Goal: Task Accomplishment & Management: Manage account settings

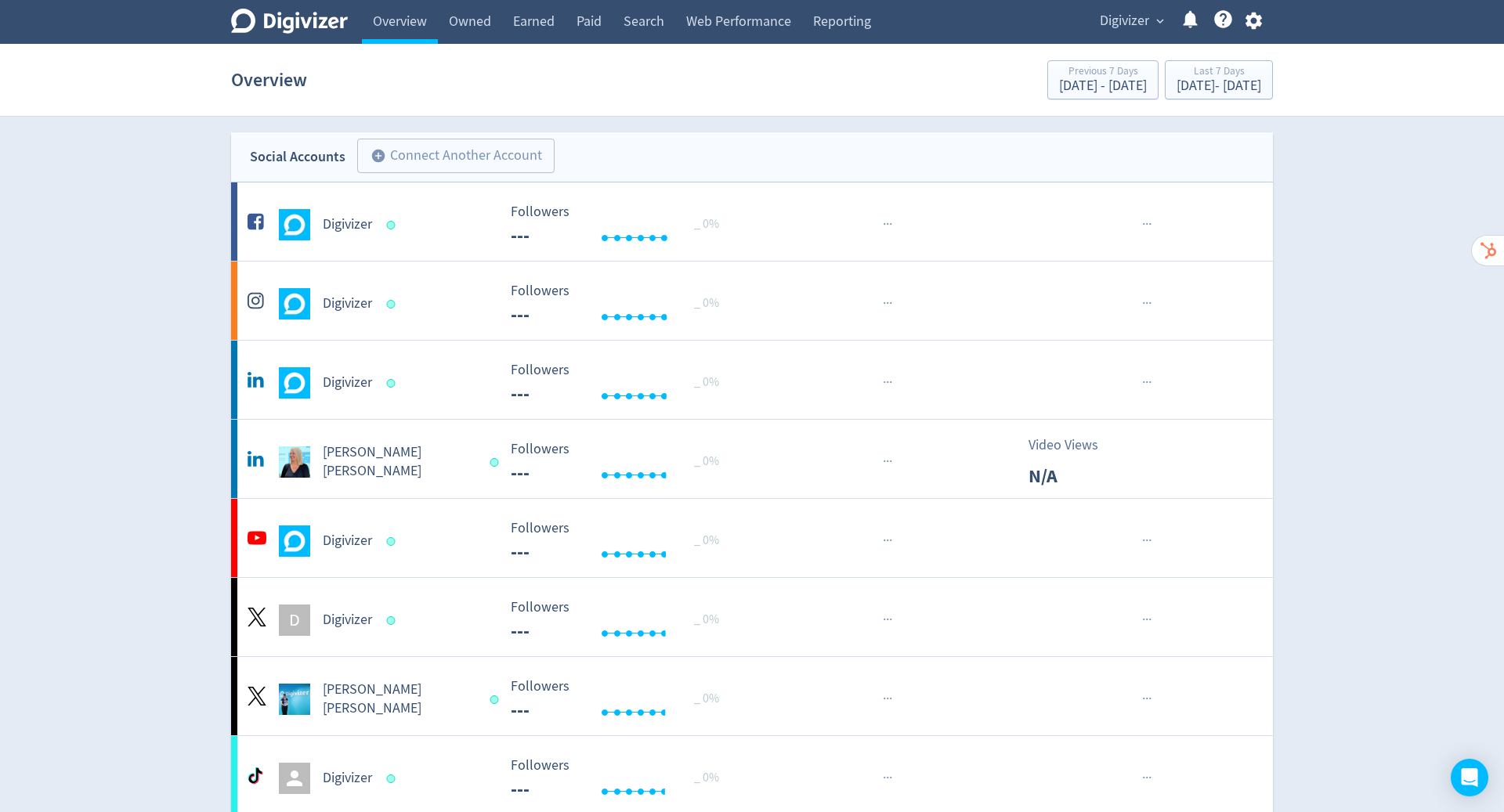
click at [1252, 28] on icon "button" at bounding box center [1252, 21] width 16 height 17
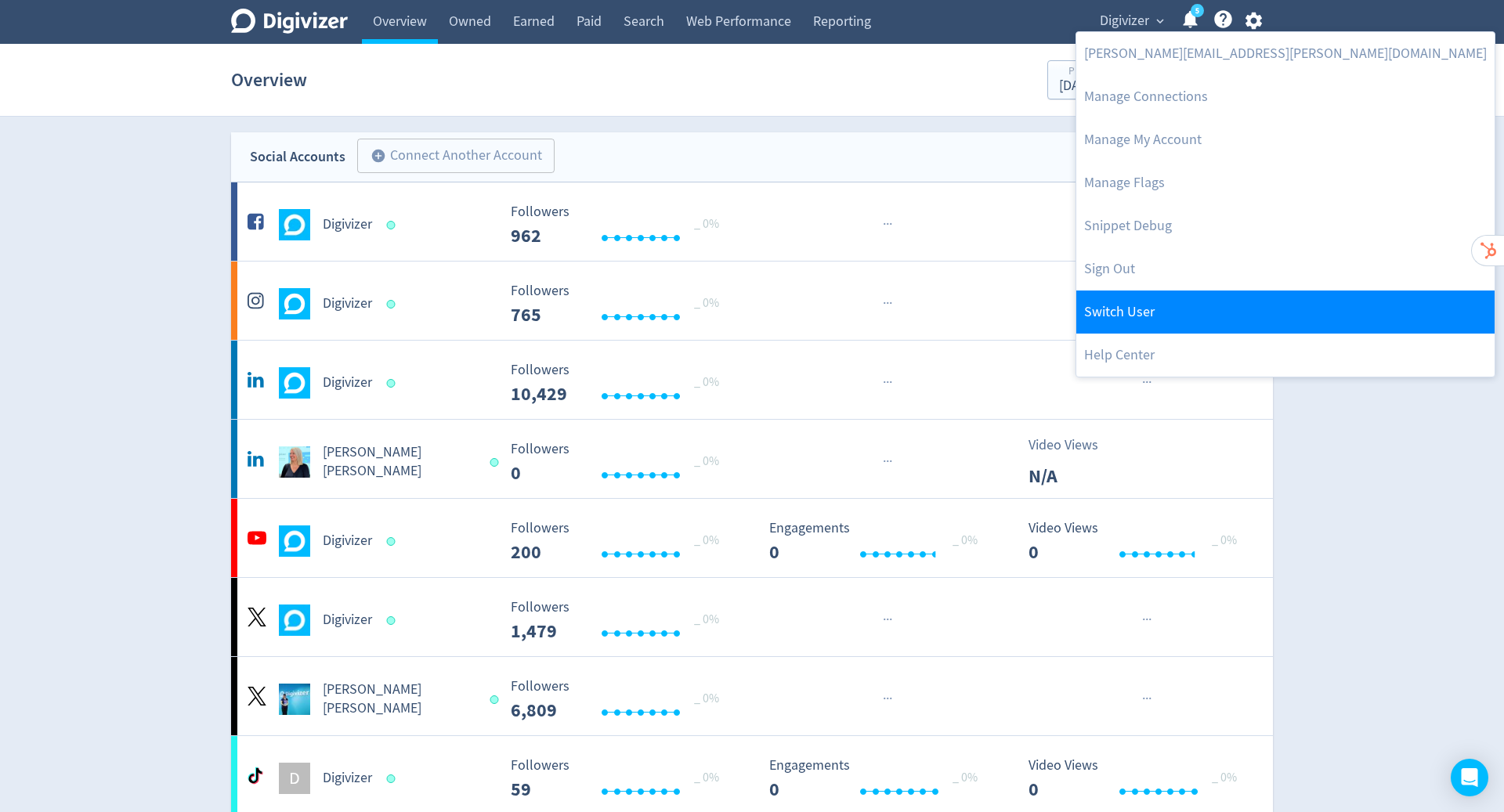
click at [1169, 322] on link "Switch User" at bounding box center [1284, 312] width 418 height 43
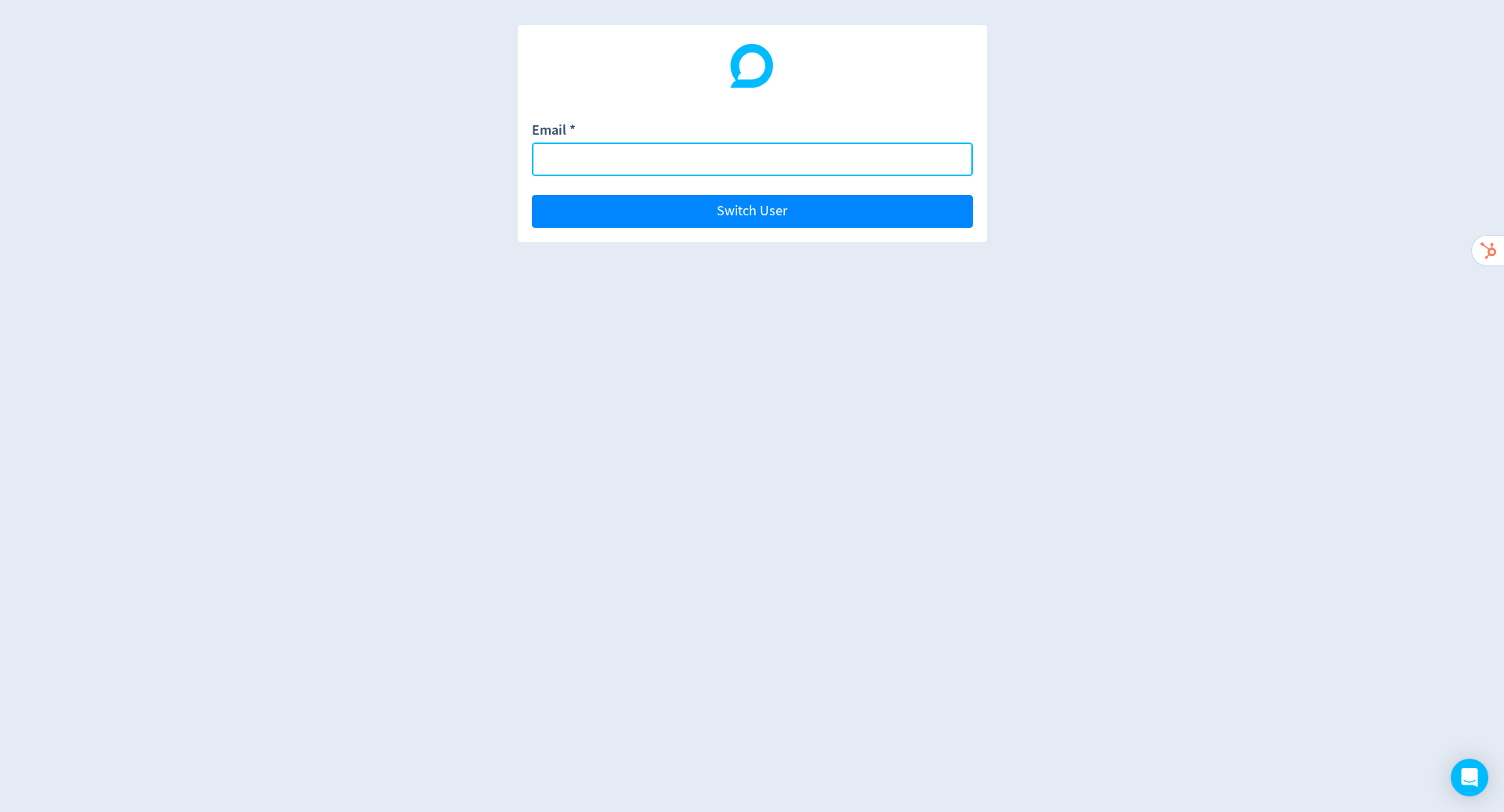
click at [707, 153] on input "Email *" at bounding box center [752, 159] width 441 height 33
paste input "[EMAIL_ADDRESS][DOMAIN_NAME]"
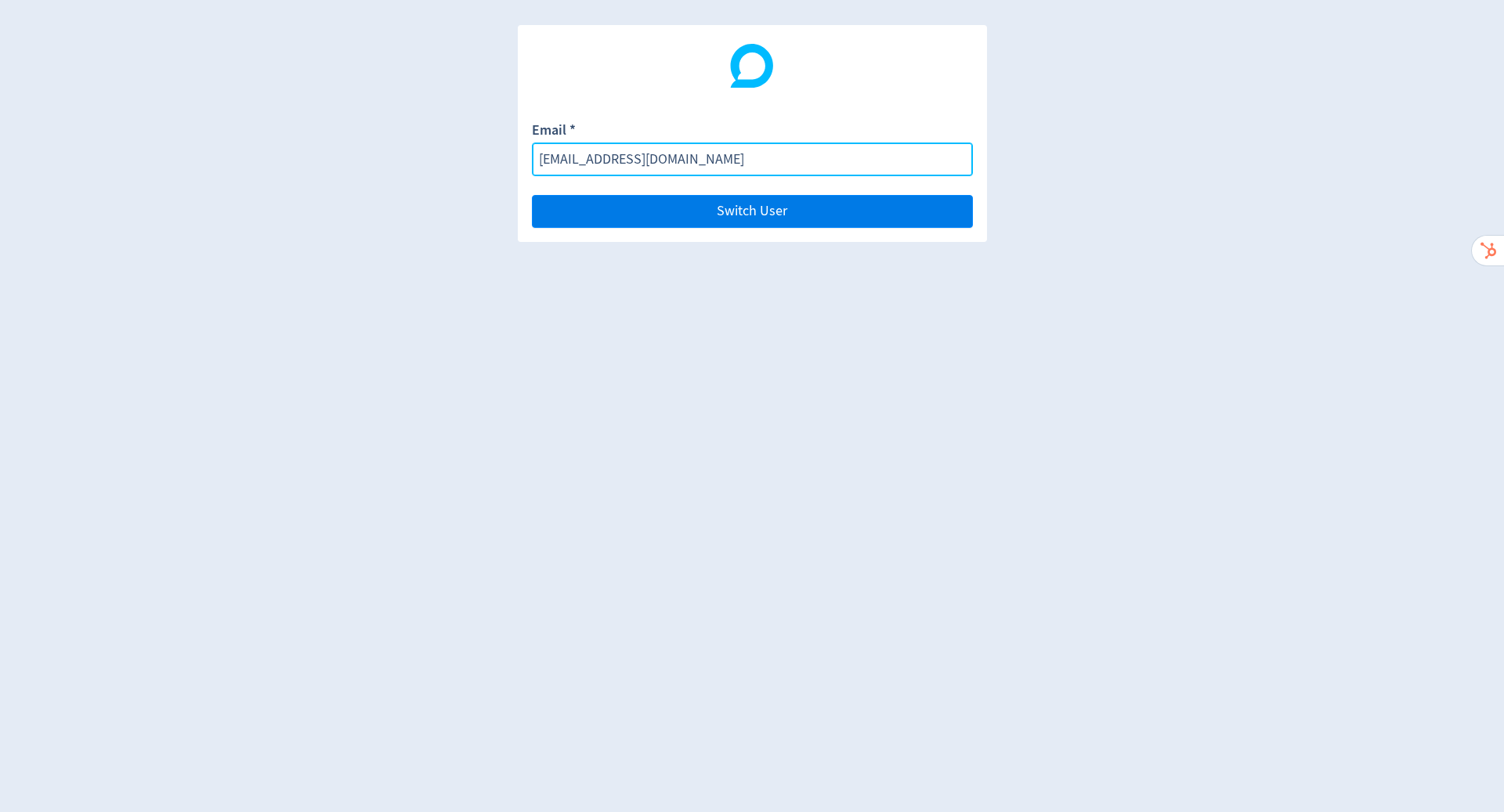
type input "[EMAIL_ADDRESS][DOMAIN_NAME]"
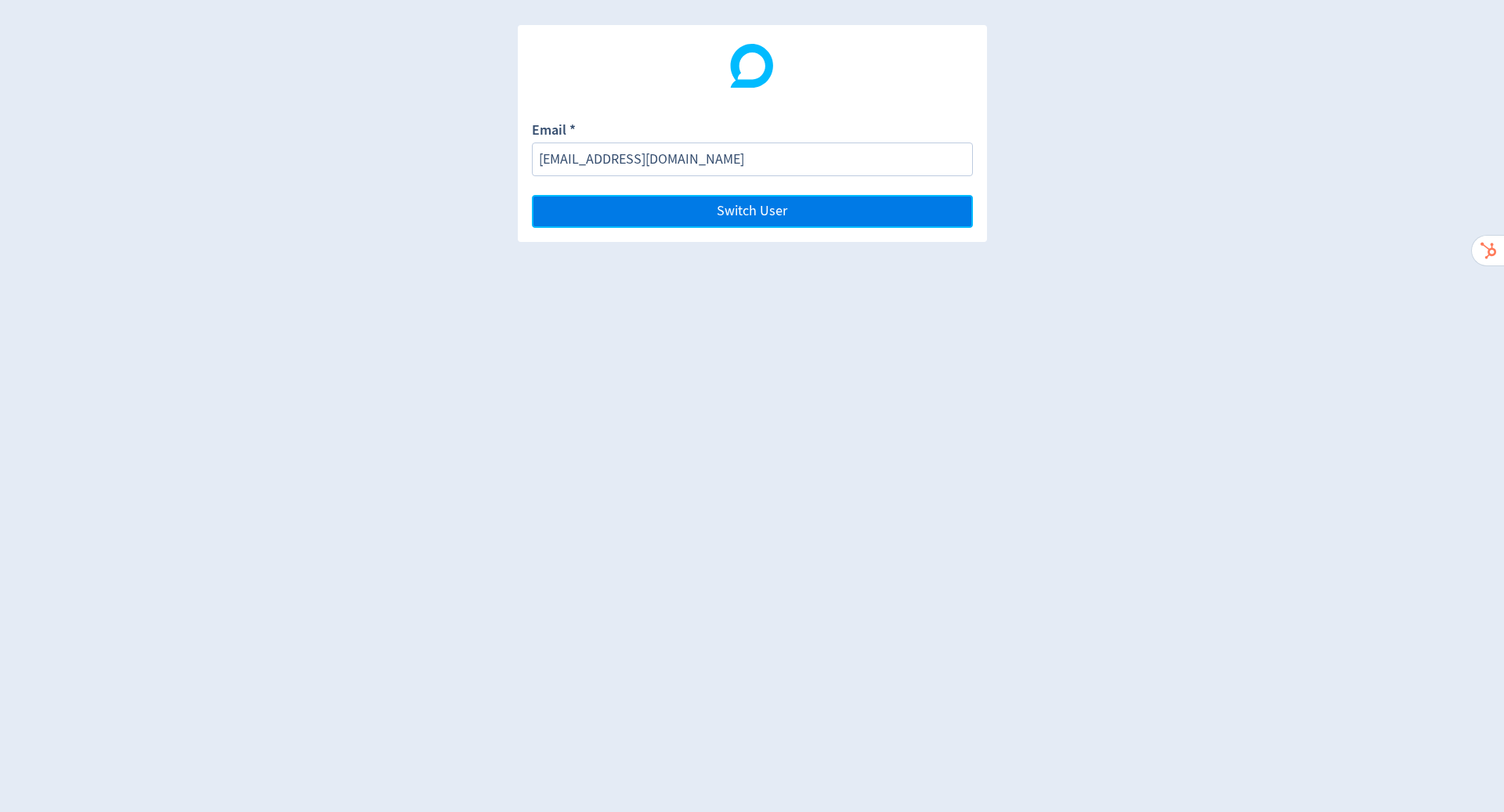
click at [742, 213] on span "Switch User" at bounding box center [752, 211] width 70 height 14
